Goal: Navigation & Orientation: Find specific page/section

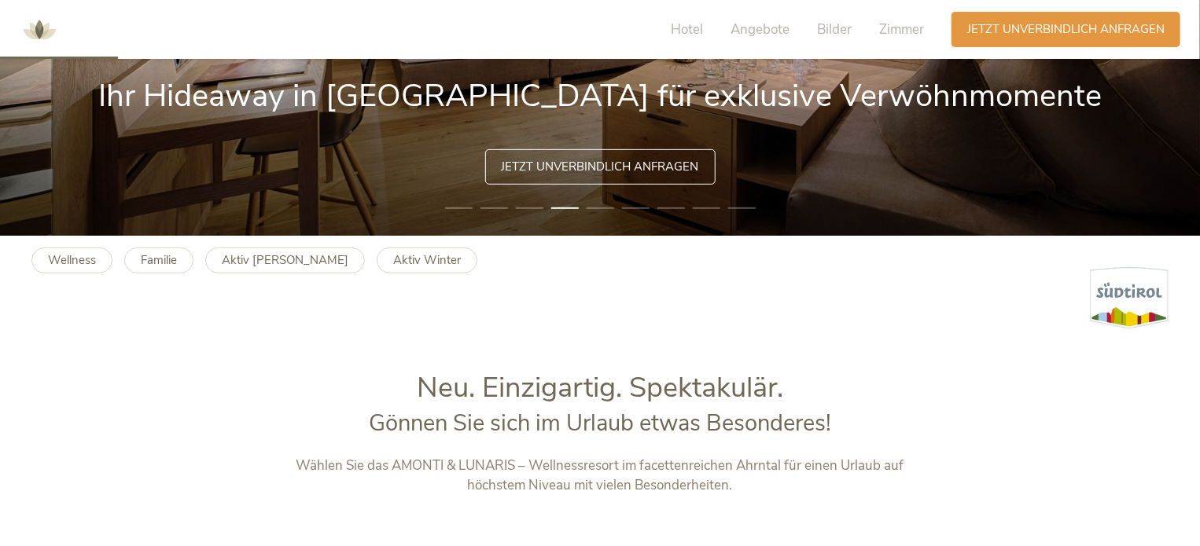
scroll to position [472, 0]
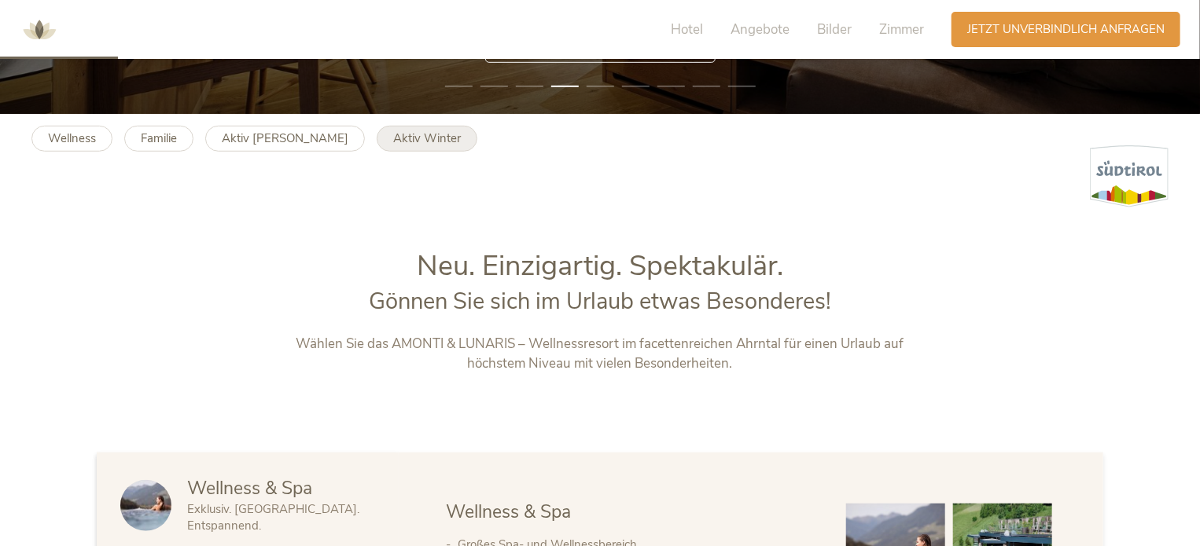
click at [393, 141] on b "Aktiv Winter" at bounding box center [427, 139] width 68 height 16
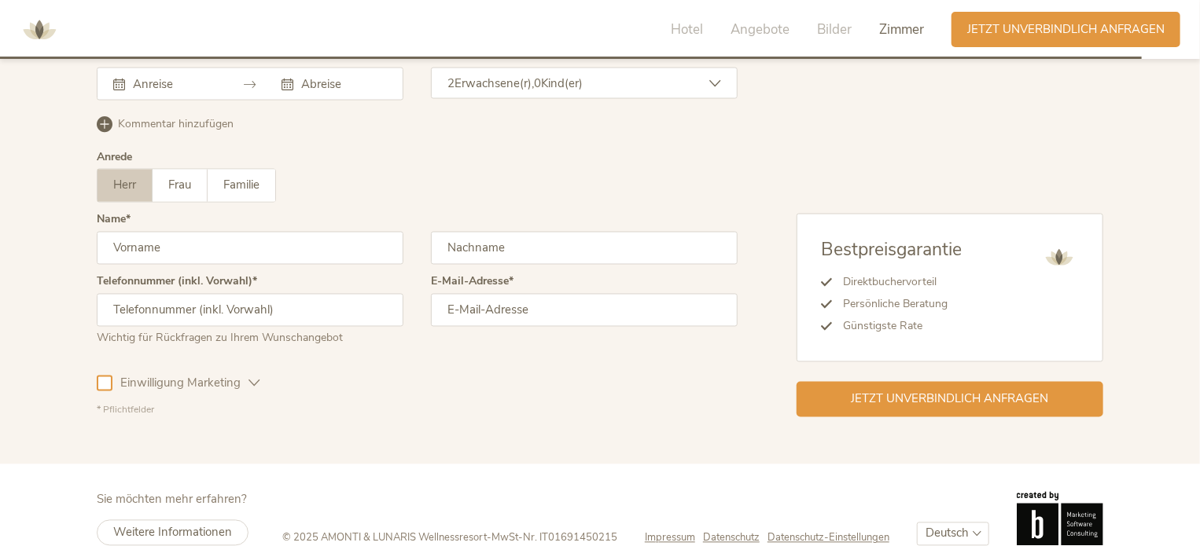
scroll to position [4364, 0]
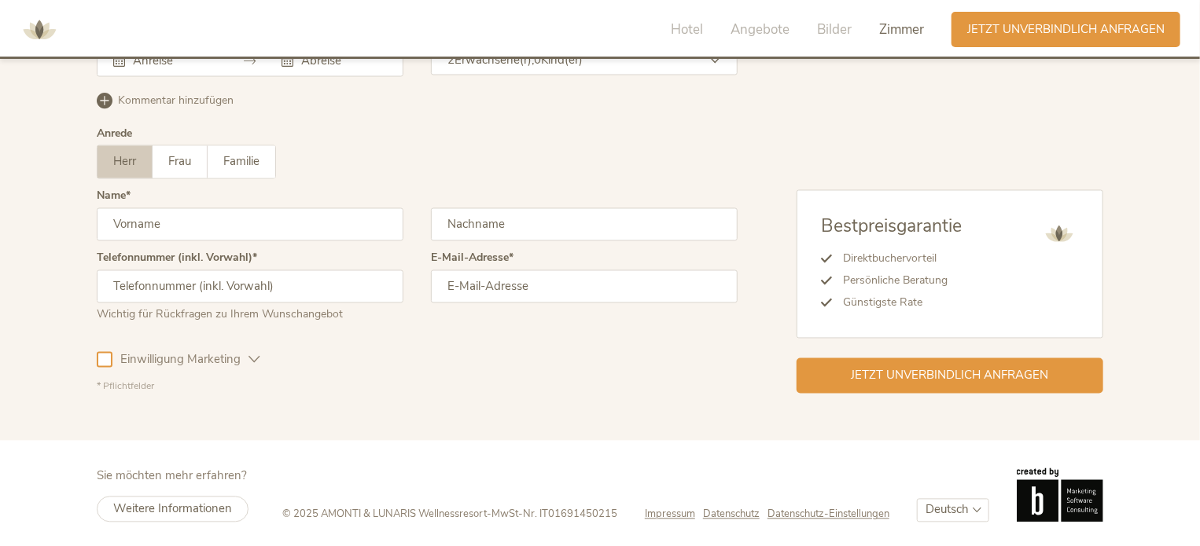
click at [936, 506] on select "Deutsch Italiano English" at bounding box center [953, 510] width 72 height 23
drag, startPoint x: 958, startPoint y: 519, endPoint x: 957, endPoint y: 507, distance: 11.8
click at [958, 512] on footer "Sie möchten mehr erfahren? Weitere Informationen © 2025 AMONTI & LUNARIS Wellne…" at bounding box center [600, 495] width 1200 height 109
click at [956, 506] on select "Deutsch Italiano English" at bounding box center [953, 510] width 72 height 23
select select "/en/winter-active"
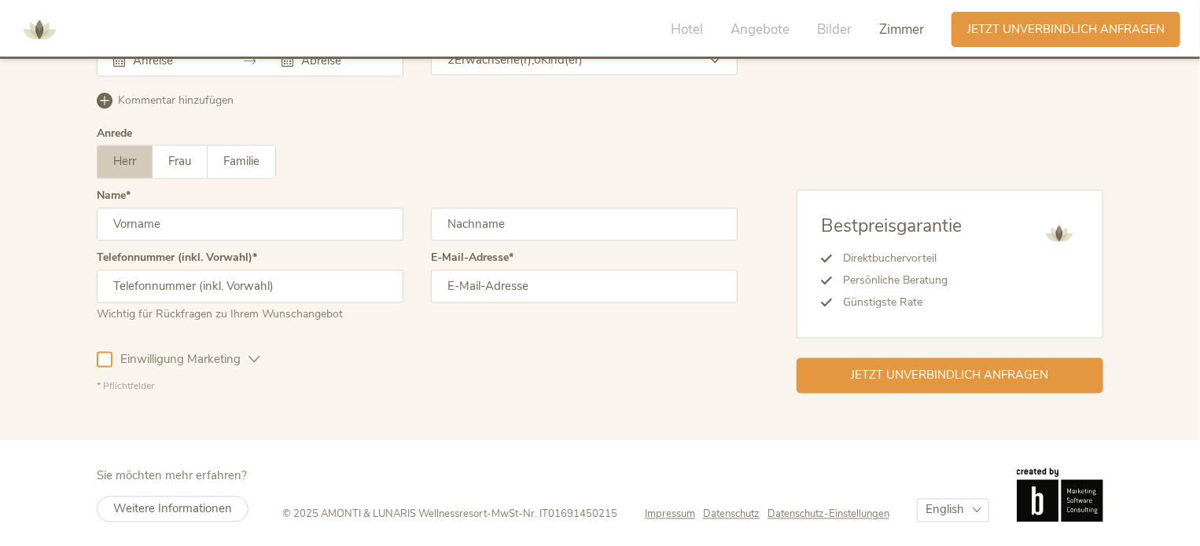
click at [917, 499] on select "Deutsch Italiano English" at bounding box center [953, 510] width 72 height 23
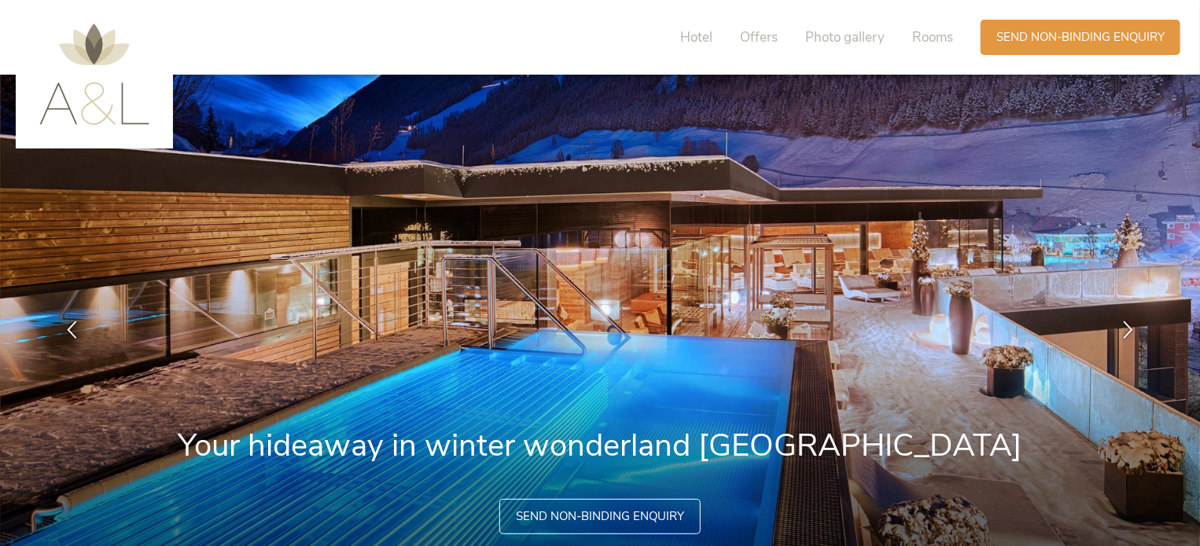
click at [382, 178] on img at bounding box center [600, 330] width 1201 height 511
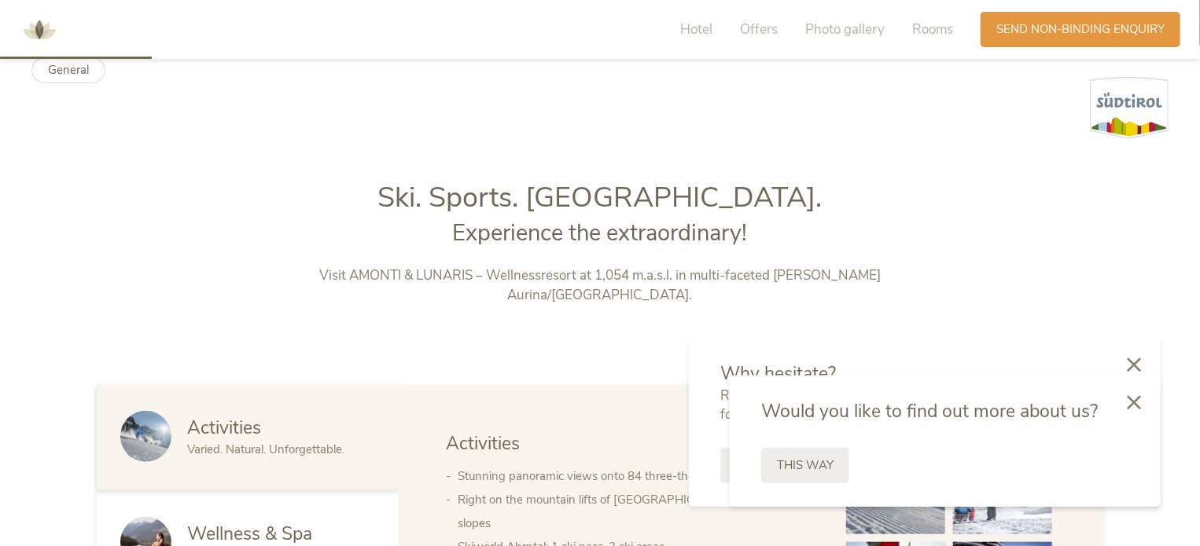
scroll to position [550, 0]
